Goal: Navigation & Orientation: Find specific page/section

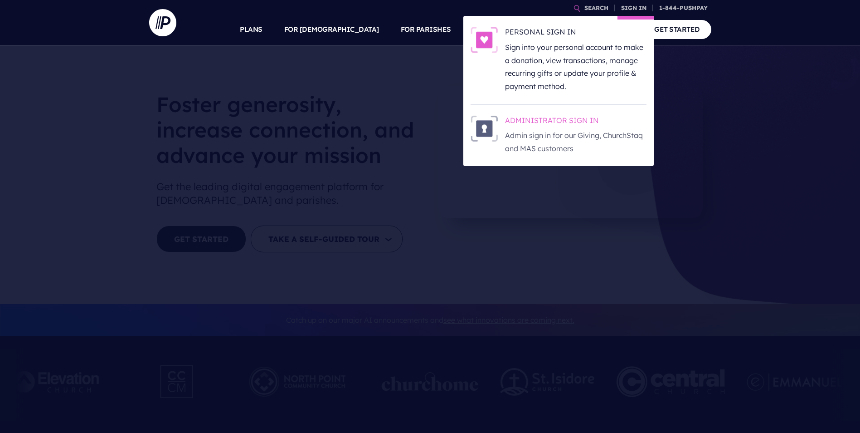
click at [488, 128] on img at bounding box center [484, 128] width 27 height 26
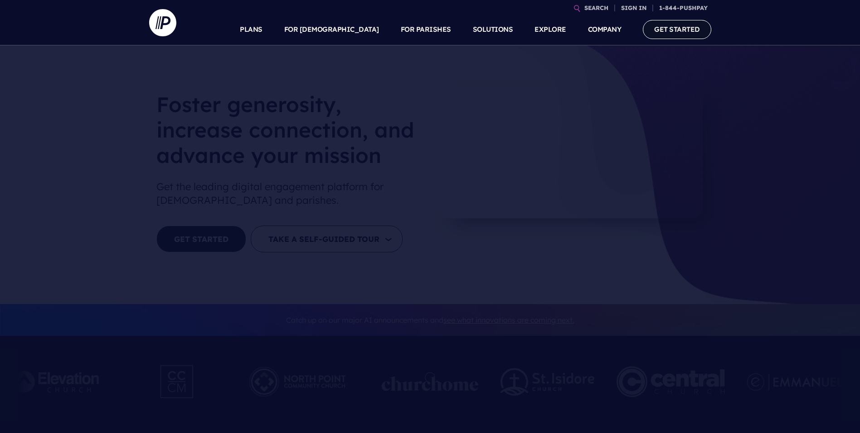
click at [666, 30] on link "GET STARTED" at bounding box center [677, 29] width 68 height 19
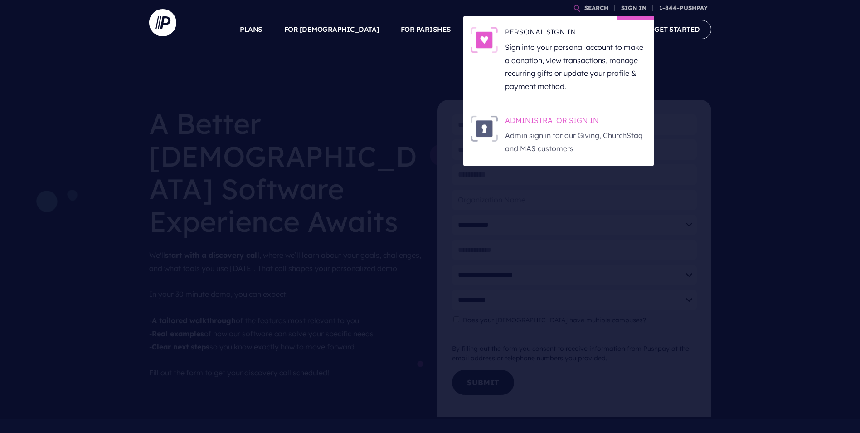
click at [484, 127] on img at bounding box center [484, 128] width 27 height 26
click at [628, 8] on link "SIGN IN" at bounding box center [634, 8] width 33 height 16
click at [493, 131] on img at bounding box center [484, 128] width 27 height 26
click at [535, 120] on h6 "ADMINISTRATOR SIGN IN" at bounding box center [575, 122] width 141 height 14
click at [534, 121] on h6 "ADMINISTRATOR SIGN IN" at bounding box center [575, 122] width 141 height 14
